Goal: Task Accomplishment & Management: Manage account settings

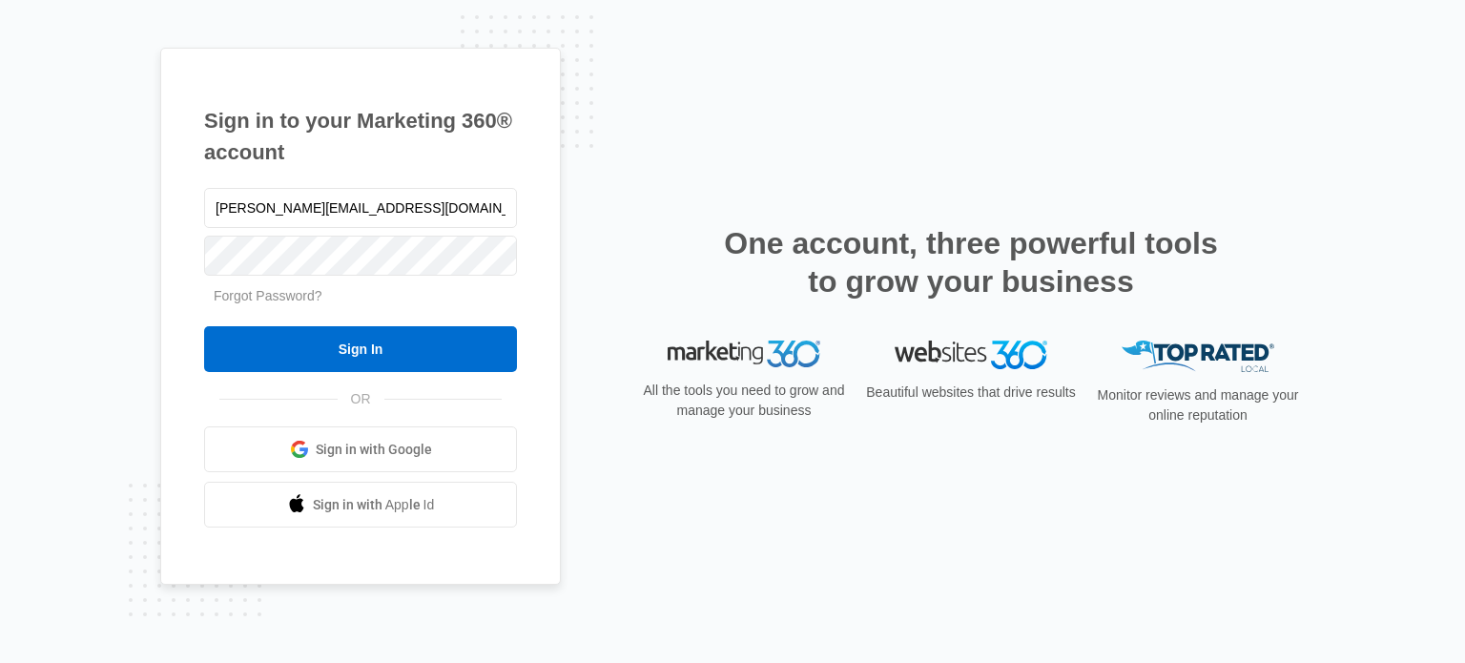
type input "[PERSON_NAME][EMAIL_ADDRESS][DOMAIN_NAME]"
click at [204, 326] on input "Sign In" at bounding box center [360, 349] width 313 height 46
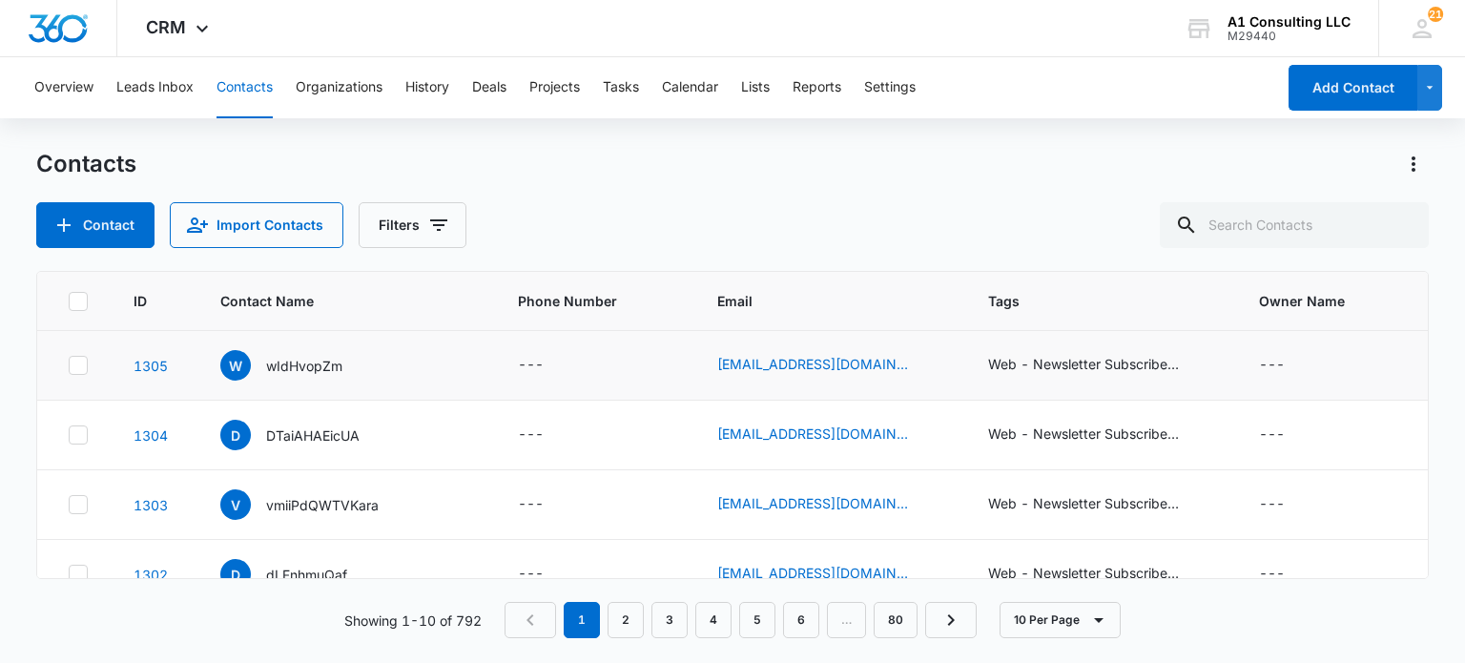
click at [74, 365] on icon at bounding box center [77, 364] width 11 height 9
click at [69, 365] on input "checkbox" at bounding box center [68, 365] width 1 height 1
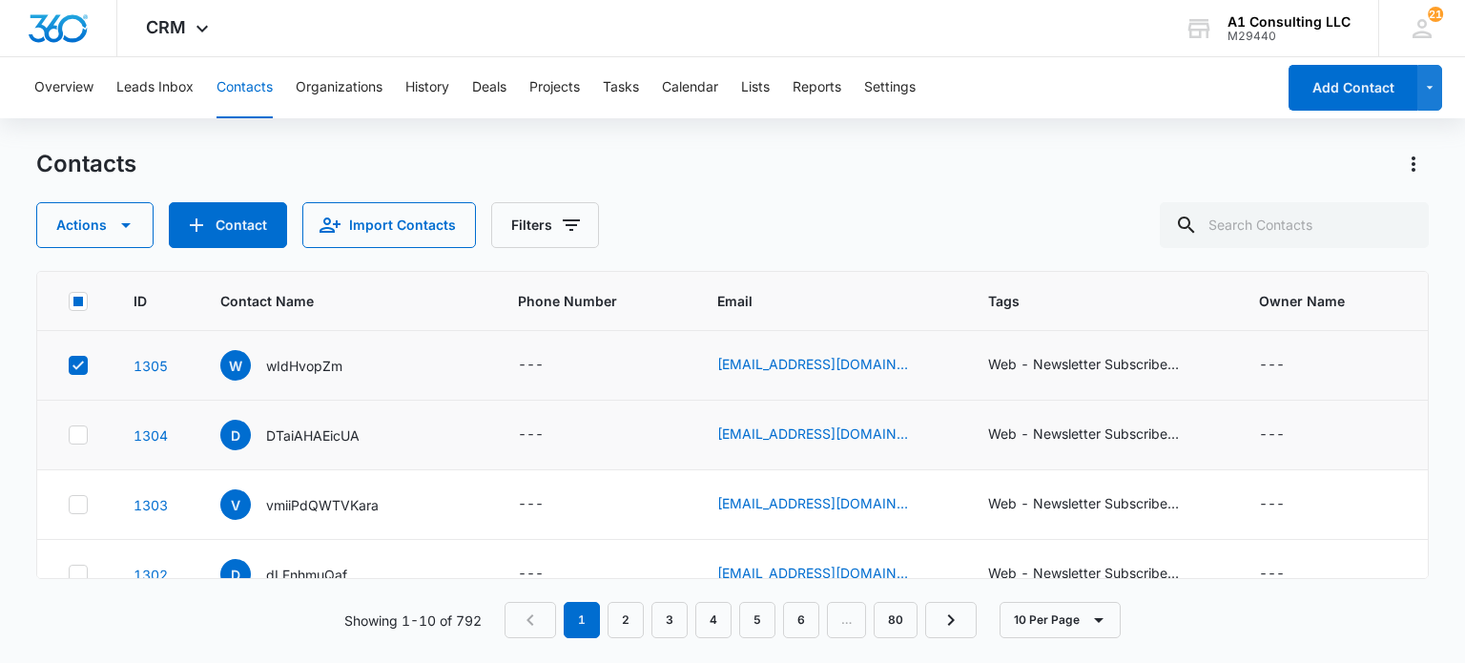
click at [75, 432] on icon at bounding box center [78, 434] width 17 height 17
click at [69, 435] on input "checkbox" at bounding box center [68, 435] width 1 height 1
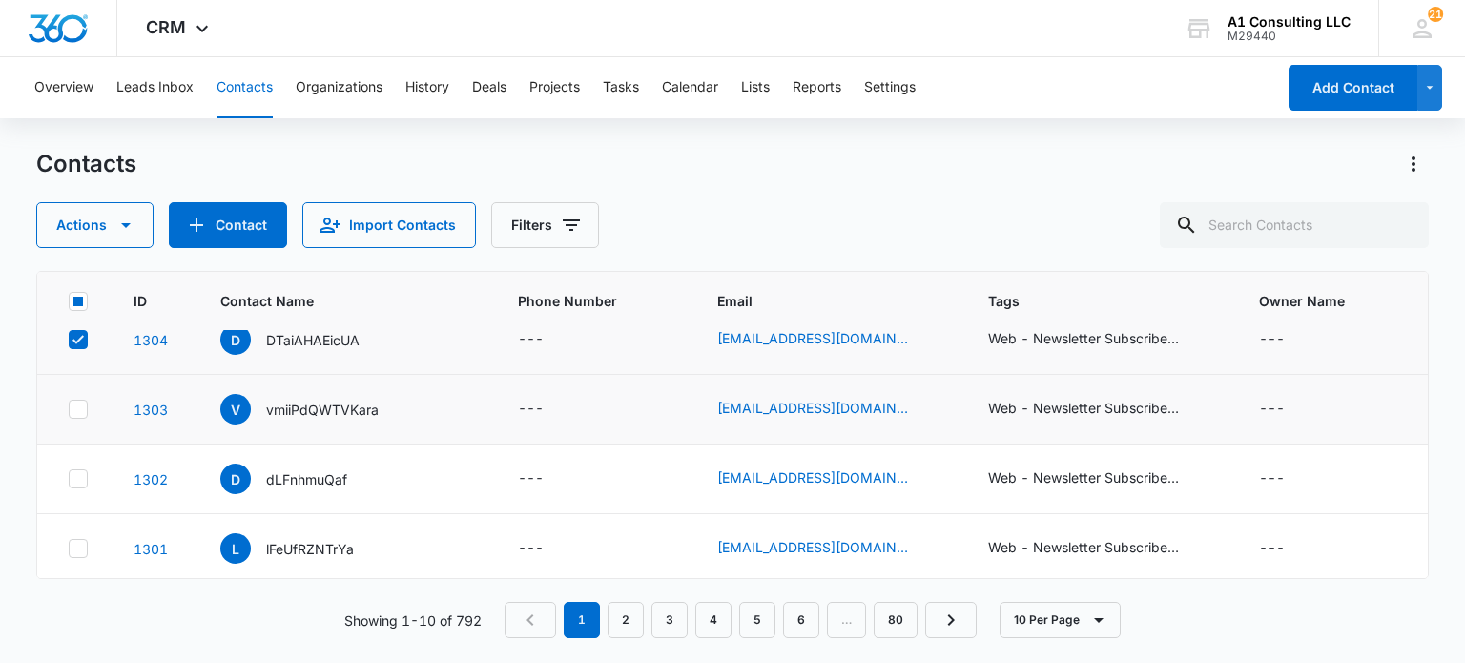
click at [80, 406] on icon at bounding box center [77, 408] width 11 height 9
click at [69, 409] on input "checkbox" at bounding box center [68, 409] width 1 height 1
click at [81, 484] on icon at bounding box center [78, 478] width 17 height 17
click at [69, 480] on input "checkbox" at bounding box center [68, 479] width 1 height 1
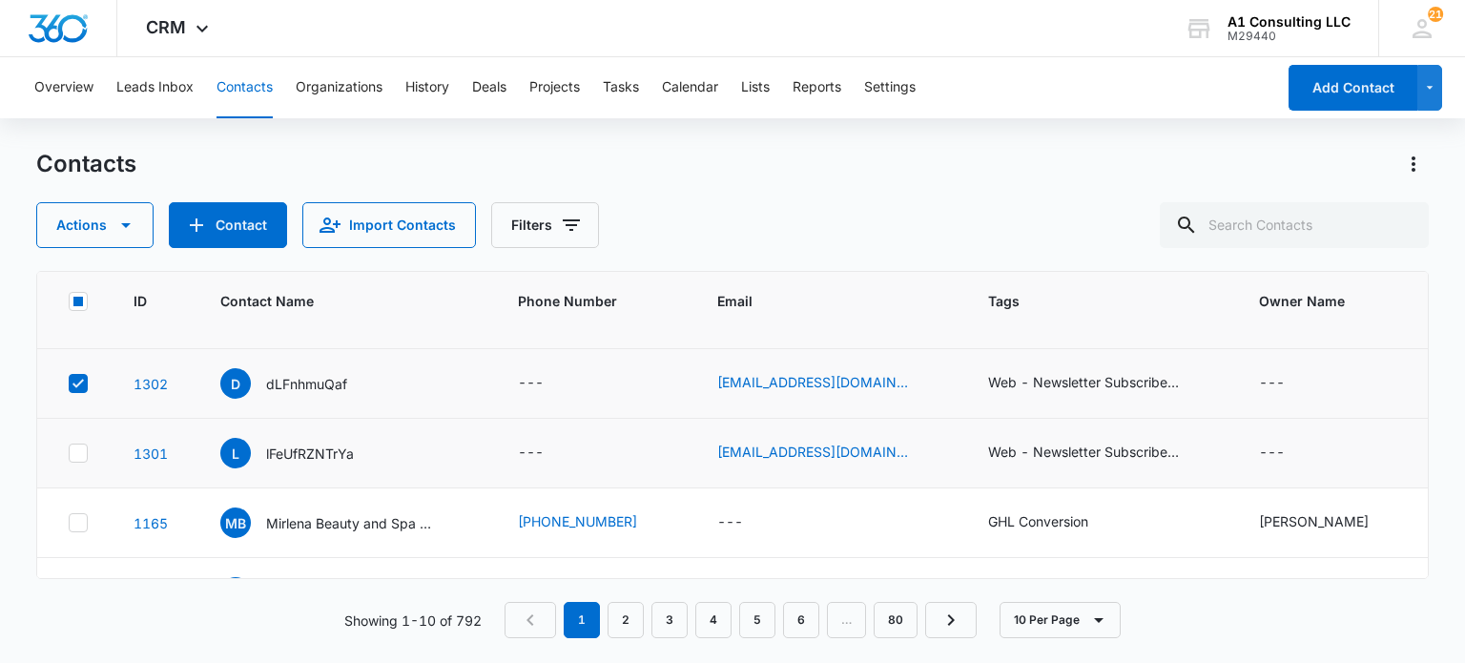
click at [84, 452] on icon at bounding box center [78, 452] width 17 height 17
click at [69, 453] on input "checkbox" at bounding box center [68, 453] width 1 height 1
click at [118, 216] on icon "button" at bounding box center [125, 225] width 23 height 23
click at [76, 394] on div "Delete" at bounding box center [103, 400] width 86 height 13
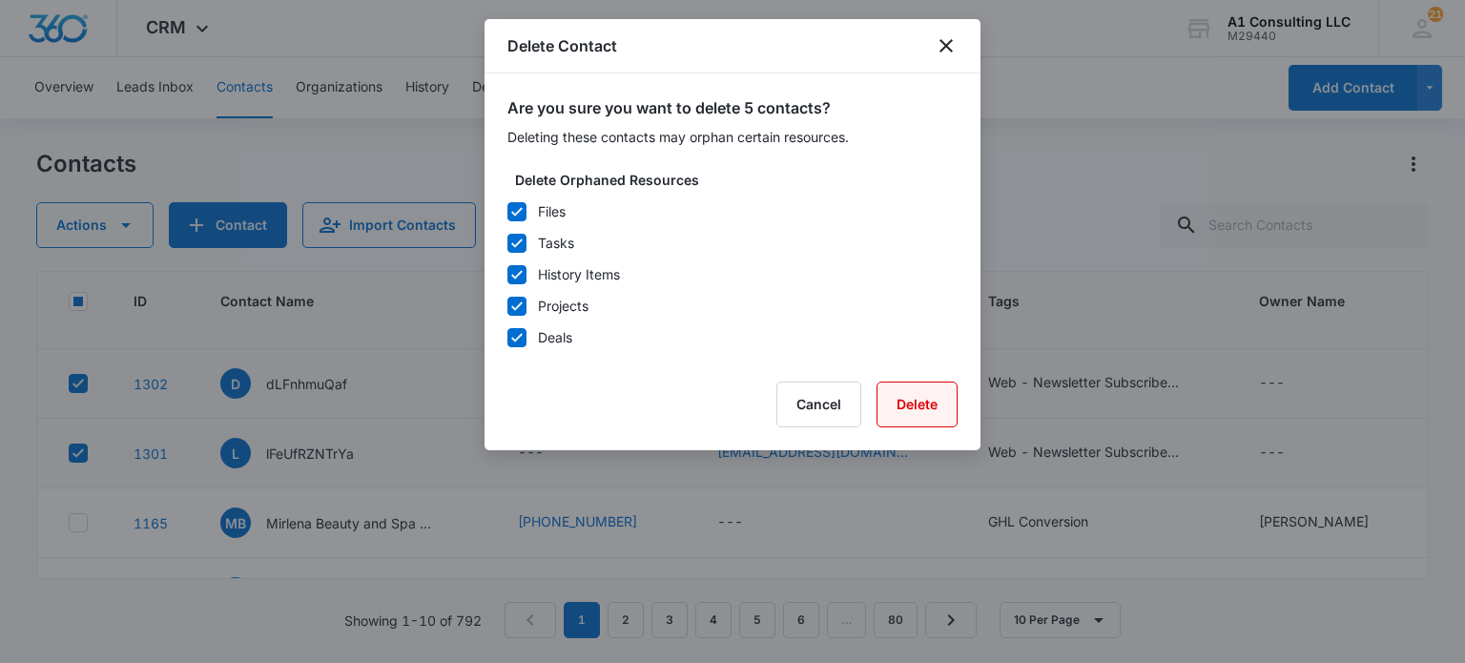
click at [900, 404] on button "Delete" at bounding box center [916, 404] width 81 height 46
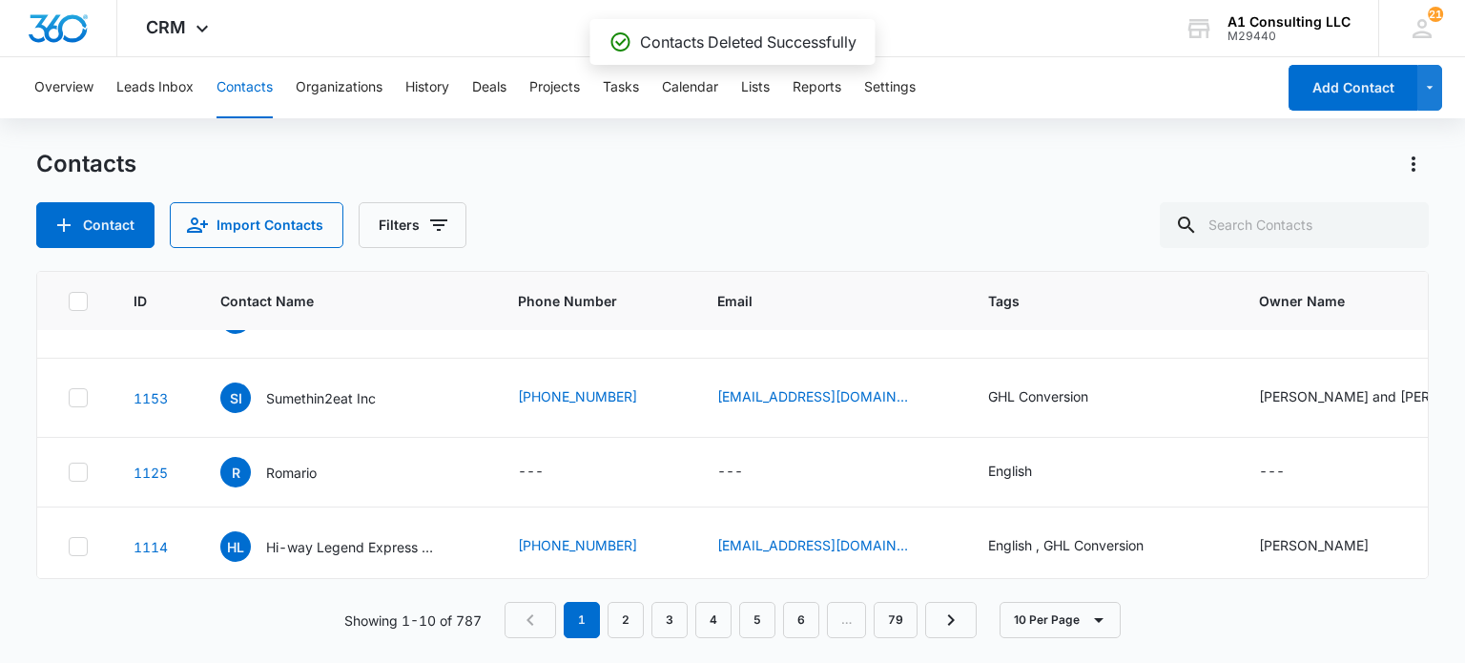
scroll to position [0, 0]
